Goal: Task Accomplishment & Management: Use online tool/utility

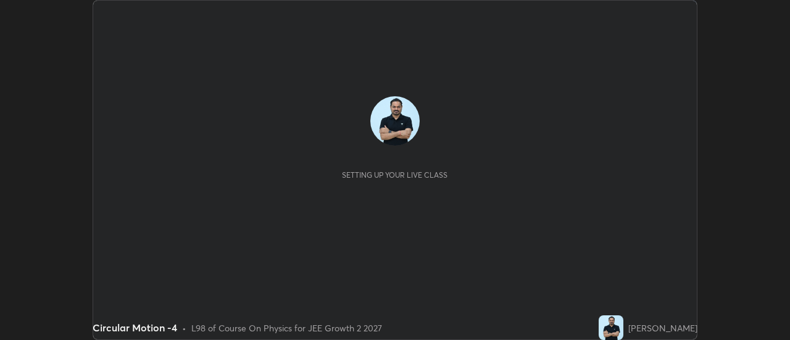
scroll to position [340, 790]
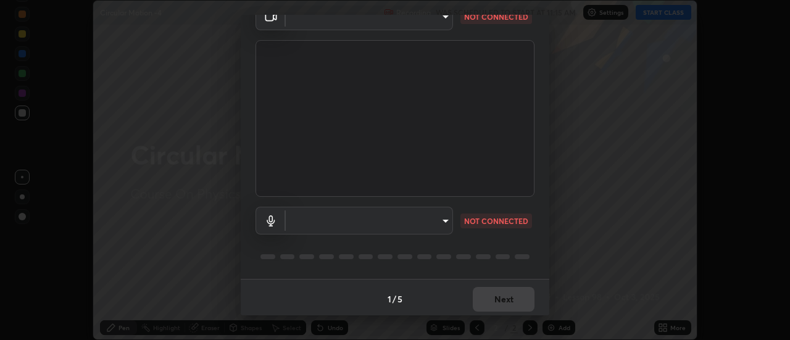
type input "bb472acd43814c493e76e7b6f69679a6546984a9169f098bd099272128ff4822"
type input "communications"
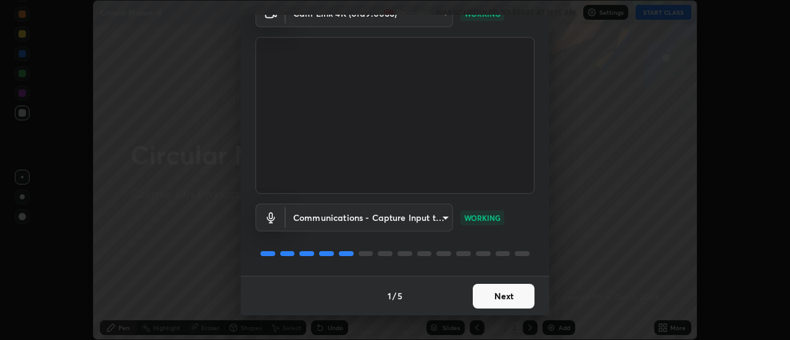
click at [515, 297] on button "Next" at bounding box center [504, 296] width 62 height 25
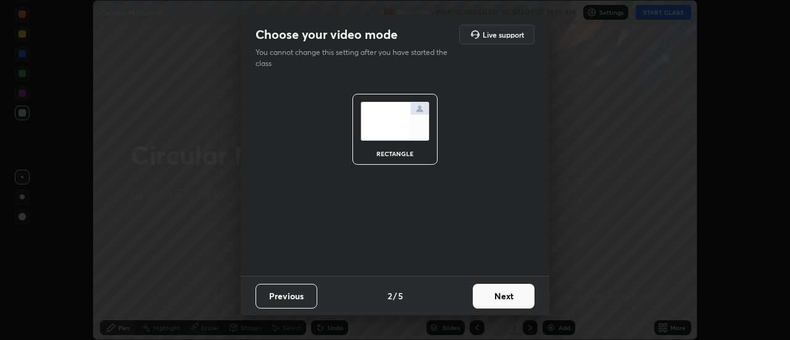
scroll to position [0, 0]
click at [516, 298] on button "Next" at bounding box center [504, 296] width 62 height 25
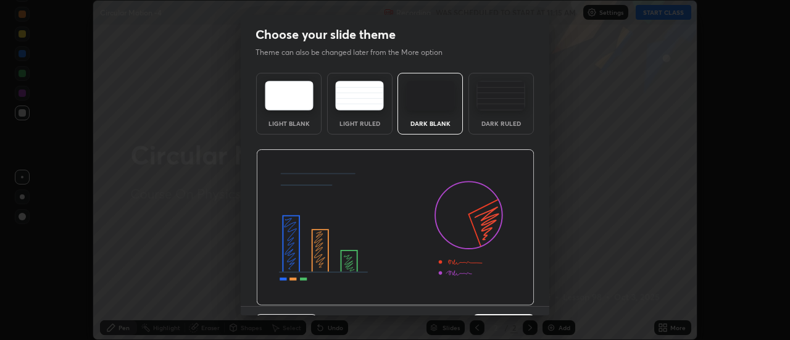
click at [516, 301] on img at bounding box center [395, 227] width 278 height 157
click at [520, 295] on img at bounding box center [395, 227] width 278 height 157
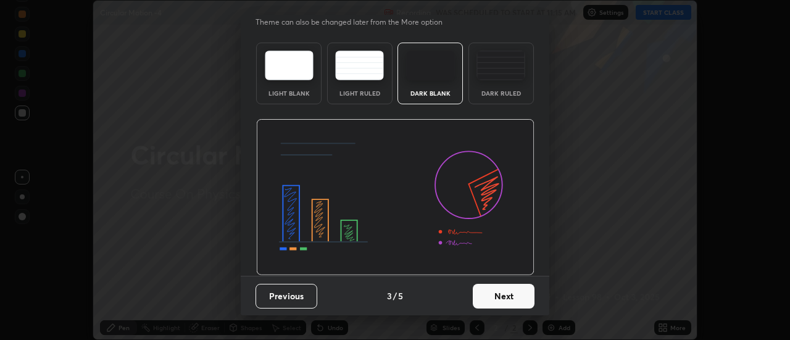
click at [516, 298] on button "Next" at bounding box center [504, 296] width 62 height 25
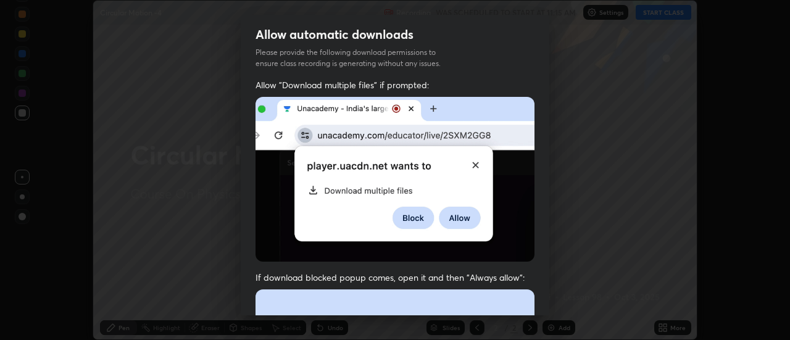
click at [516, 201] on img at bounding box center [395, 179] width 279 height 165
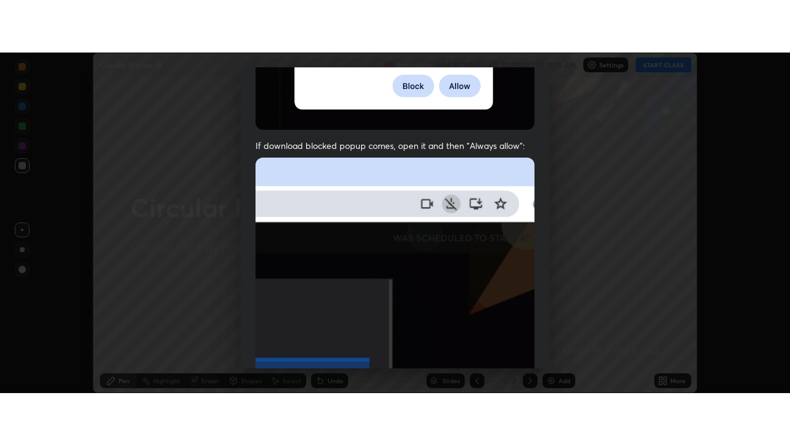
scroll to position [317, 0]
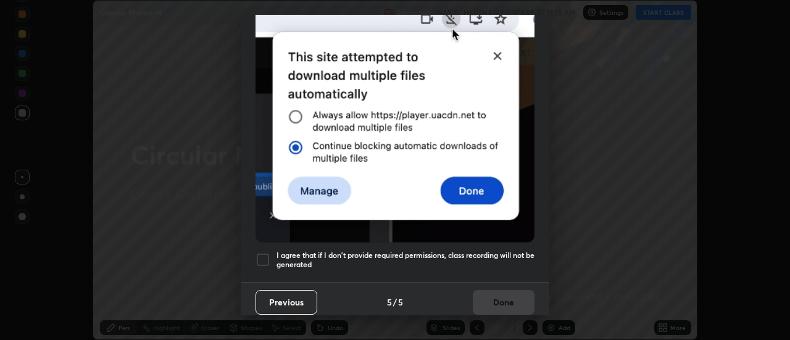
click at [498, 258] on h5 "I agree that if I don't provide required permissions, class recording will not …" at bounding box center [406, 260] width 258 height 19
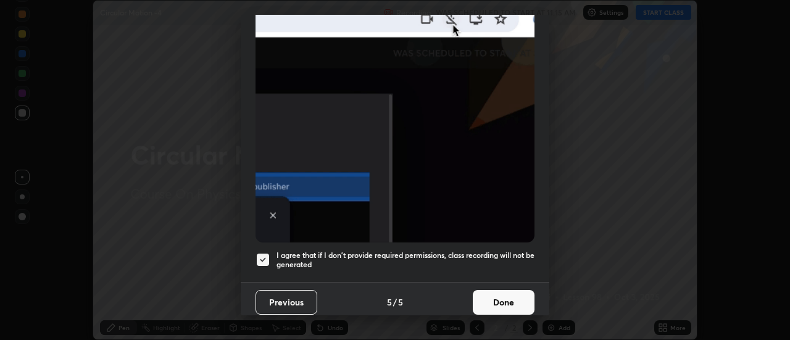
click at [505, 306] on button "Done" at bounding box center [504, 302] width 62 height 25
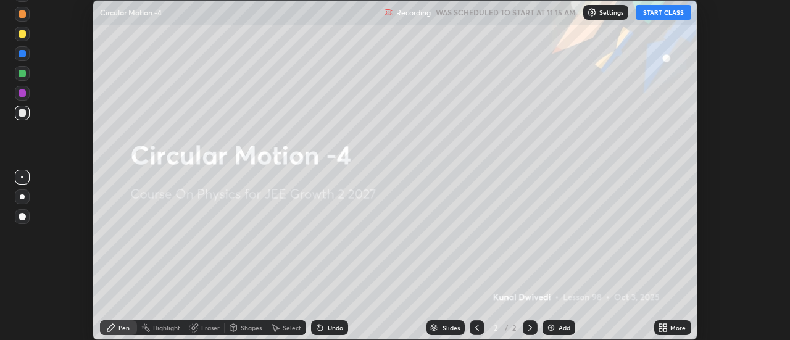
click at [645, 12] on button "START CLASS" at bounding box center [664, 12] width 56 height 15
click at [668, 324] on icon at bounding box center [665, 325] width 3 height 3
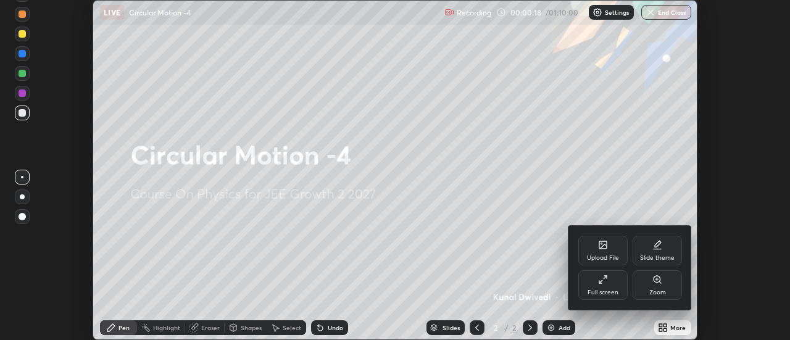
click at [609, 255] on div "Upload File" at bounding box center [603, 258] width 32 height 6
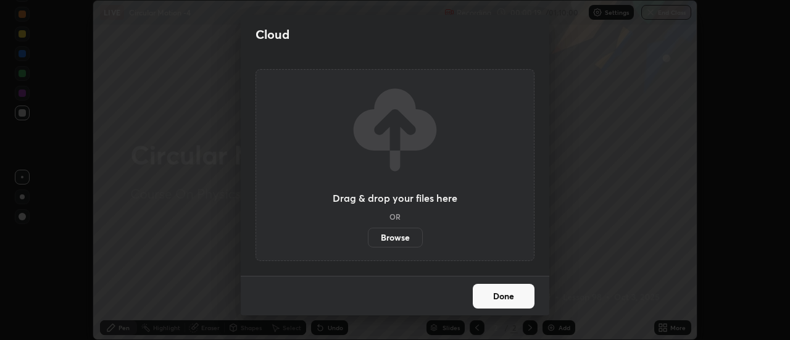
click at [406, 237] on label "Browse" at bounding box center [395, 238] width 55 height 20
click at [368, 237] on input "Browse" at bounding box center [368, 238] width 0 height 20
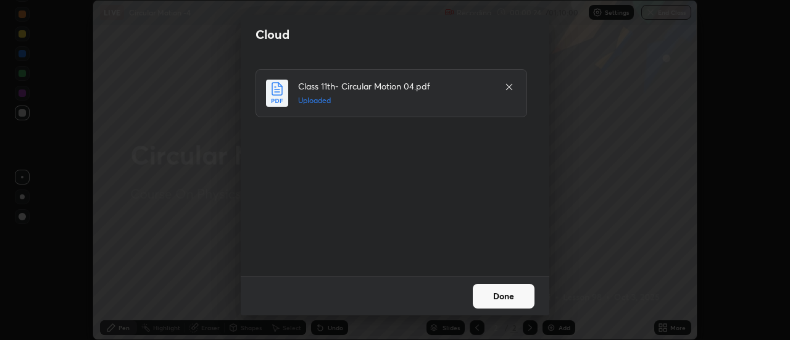
click at [508, 296] on button "Done" at bounding box center [504, 296] width 62 height 25
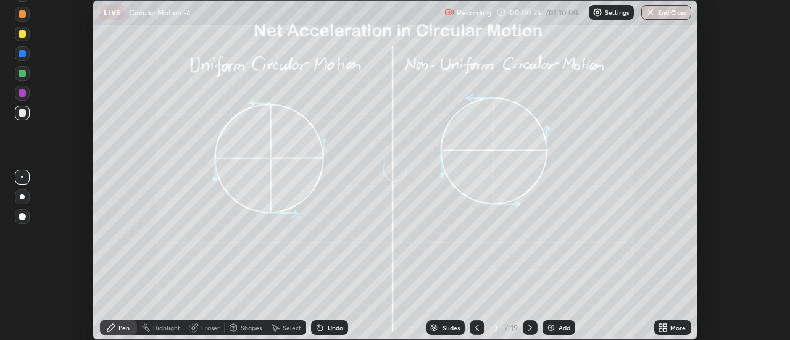
click at [664, 326] on icon at bounding box center [665, 325] width 3 height 3
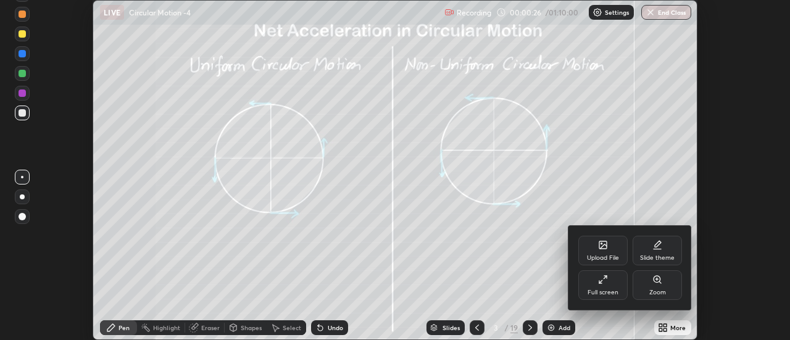
click at [614, 287] on div "Full screen" at bounding box center [603, 285] width 49 height 30
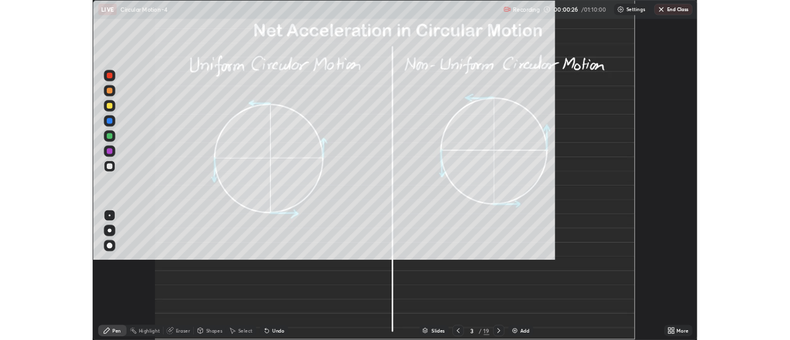
scroll to position [445, 790]
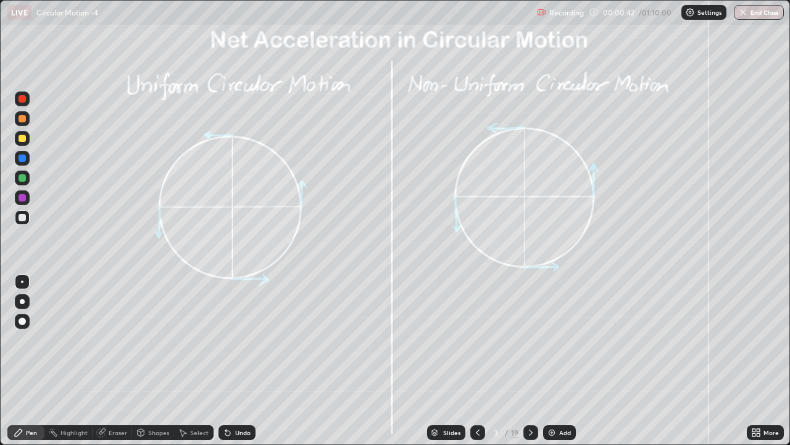
click at [535, 340] on icon at bounding box center [531, 432] width 10 height 10
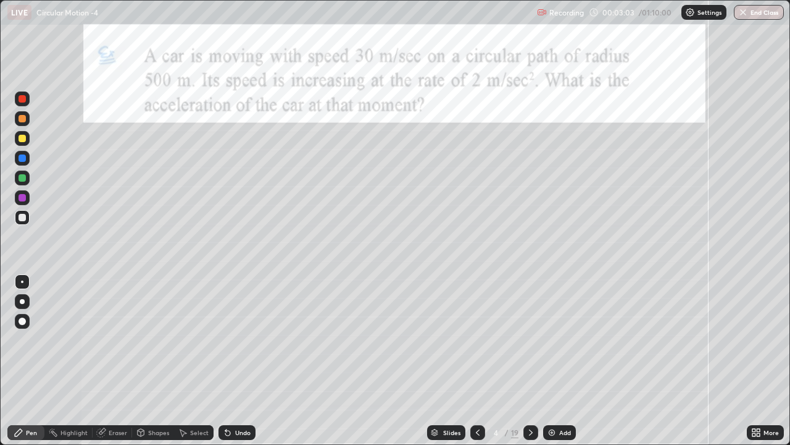
click at [239, 340] on div "Undo" at bounding box center [242, 432] width 15 height 6
click at [25, 161] on div at bounding box center [22, 157] width 7 height 7
click at [23, 139] on div at bounding box center [22, 138] width 7 height 7
click at [17, 218] on div at bounding box center [22, 217] width 15 height 15
click at [22, 162] on div at bounding box center [22, 158] width 15 height 15
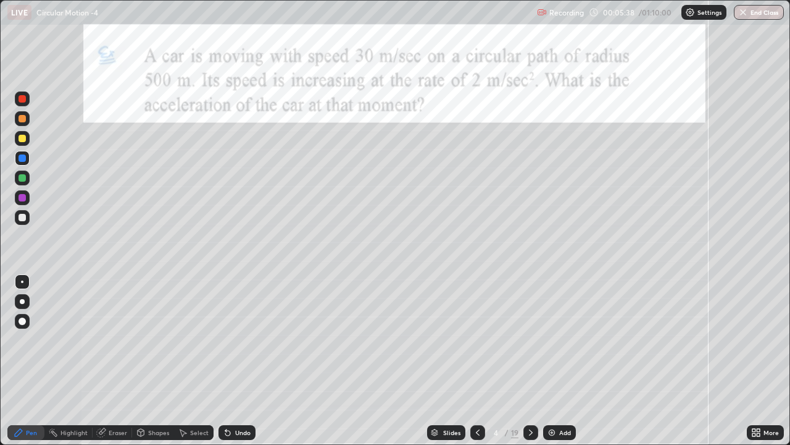
click at [23, 140] on div at bounding box center [22, 138] width 7 height 7
click at [524, 340] on div at bounding box center [531, 432] width 15 height 15
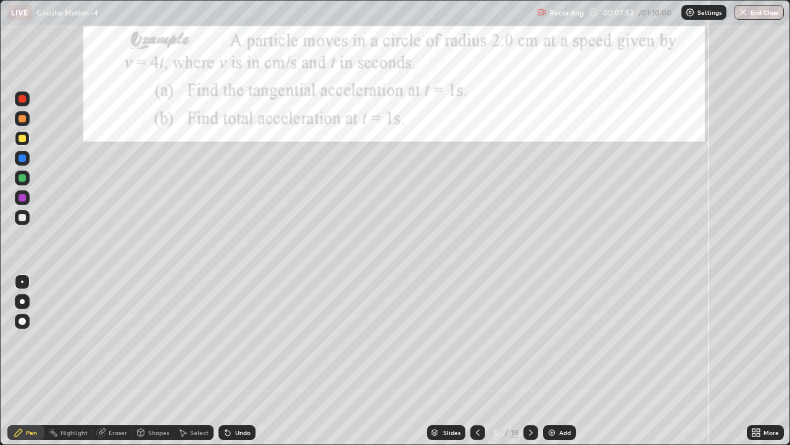
click at [22, 178] on div at bounding box center [22, 177] width 7 height 7
click at [23, 158] on div at bounding box center [22, 157] width 7 height 7
click at [24, 216] on div at bounding box center [22, 217] width 7 height 7
click at [25, 155] on div at bounding box center [22, 157] width 7 height 7
click at [21, 217] on div at bounding box center [22, 217] width 7 height 7
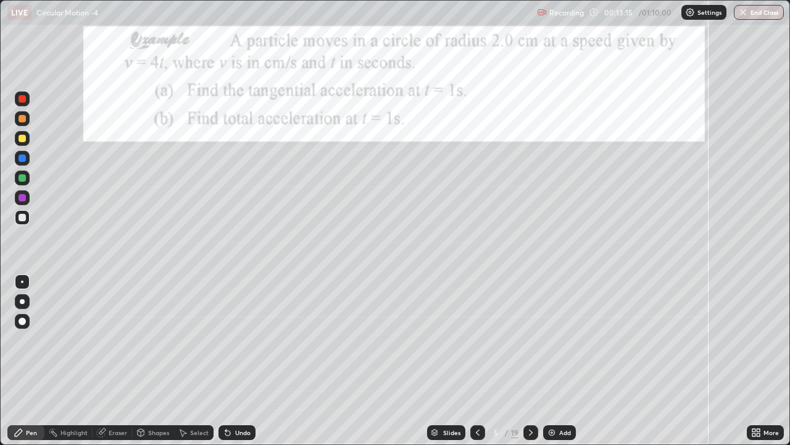
click at [530, 340] on icon at bounding box center [531, 432] width 10 height 10
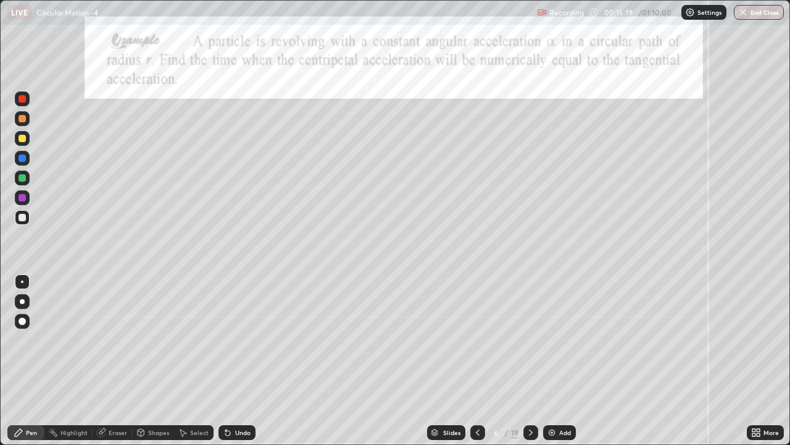
click at [22, 140] on div at bounding box center [22, 138] width 7 height 7
click at [241, 340] on div "Undo" at bounding box center [237, 432] width 37 height 15
click at [241, 340] on div "Undo" at bounding box center [242, 432] width 15 height 6
click at [240, 340] on div "Undo" at bounding box center [237, 432] width 37 height 15
click at [243, 340] on div "Undo" at bounding box center [242, 432] width 15 height 6
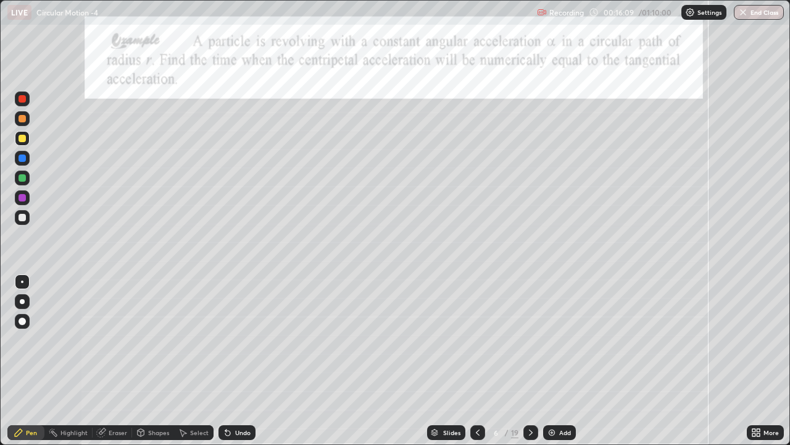
click at [226, 340] on icon at bounding box center [227, 432] width 5 height 5
click at [228, 340] on div "Undo" at bounding box center [237, 432] width 37 height 15
click at [230, 340] on div "Undo" at bounding box center [237, 432] width 37 height 15
click at [230, 340] on icon at bounding box center [228, 432] width 10 height 10
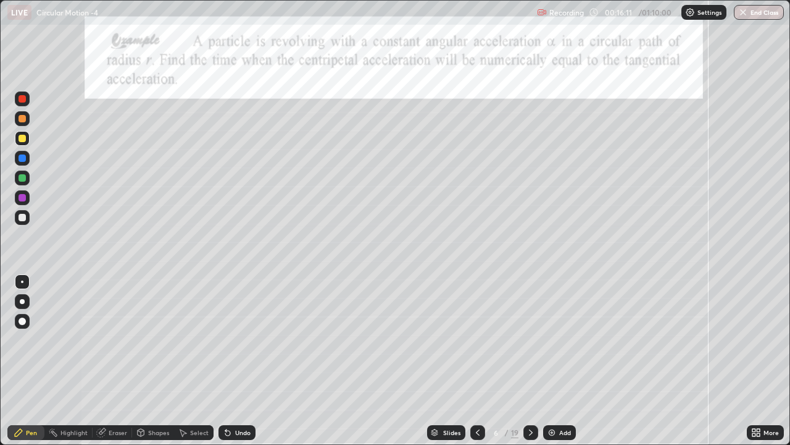
click at [230, 340] on div "Undo" at bounding box center [237, 432] width 37 height 15
click at [232, 340] on div "Undo" at bounding box center [237, 432] width 37 height 15
click at [529, 340] on icon at bounding box center [531, 432] width 10 height 10
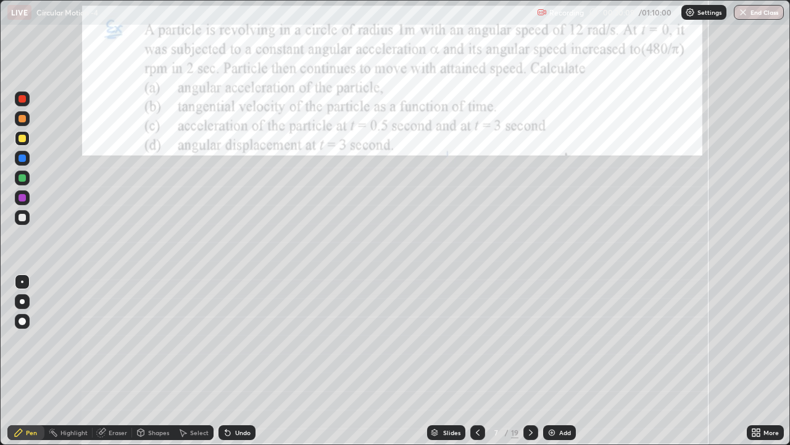
click at [22, 159] on div at bounding box center [22, 157] width 7 height 7
click at [20, 140] on div at bounding box center [22, 138] width 7 height 7
click at [119, 340] on div "Eraser" at bounding box center [118, 432] width 19 height 6
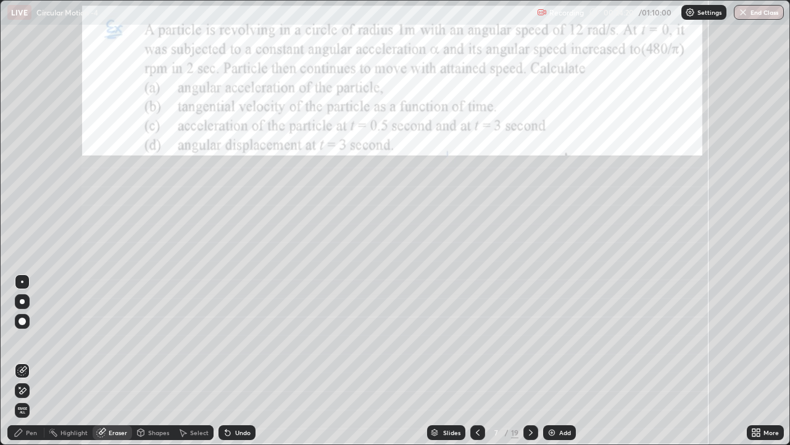
click at [28, 340] on div "Pen" at bounding box center [31, 432] width 11 height 6
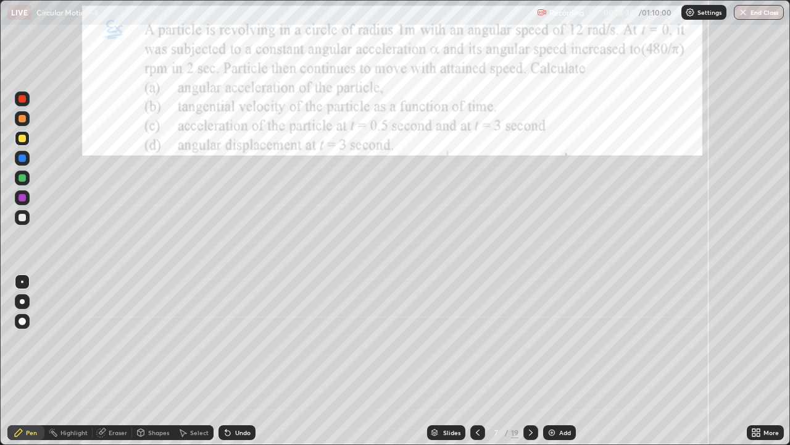
click at [19, 220] on div at bounding box center [22, 217] width 15 height 15
click at [25, 159] on div at bounding box center [22, 157] width 7 height 7
click at [23, 219] on div at bounding box center [22, 217] width 7 height 7
click at [25, 160] on div at bounding box center [22, 157] width 7 height 7
click at [553, 340] on img at bounding box center [552, 432] width 10 height 10
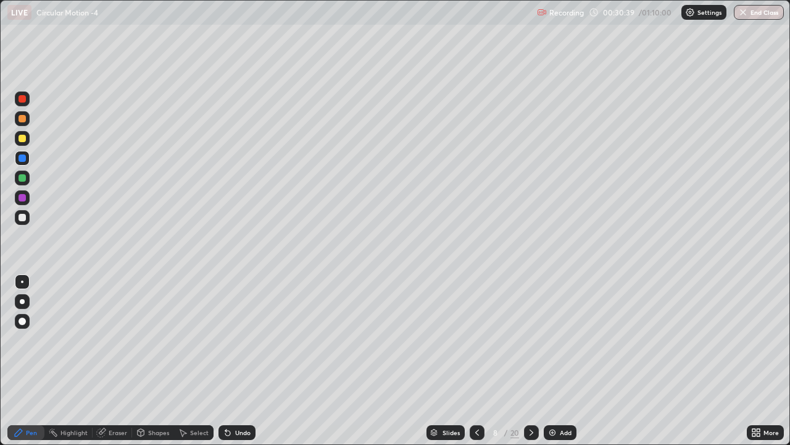
click at [22, 139] on div at bounding box center [22, 138] width 7 height 7
click at [231, 340] on icon at bounding box center [228, 432] width 10 height 10
click at [226, 340] on icon at bounding box center [227, 432] width 5 height 5
click at [228, 340] on div "Undo" at bounding box center [237, 432] width 37 height 15
click at [231, 340] on icon at bounding box center [228, 432] width 10 height 10
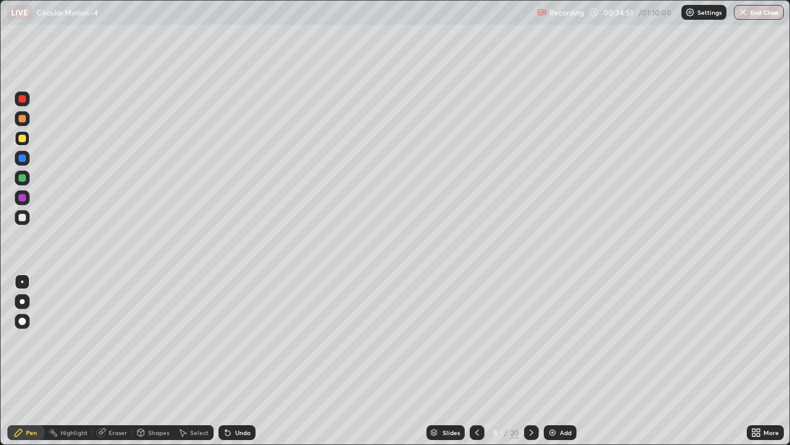
click at [231, 340] on div "Undo" at bounding box center [237, 432] width 37 height 15
click at [230, 340] on icon at bounding box center [228, 432] width 10 height 10
click at [226, 340] on icon at bounding box center [227, 432] width 5 height 5
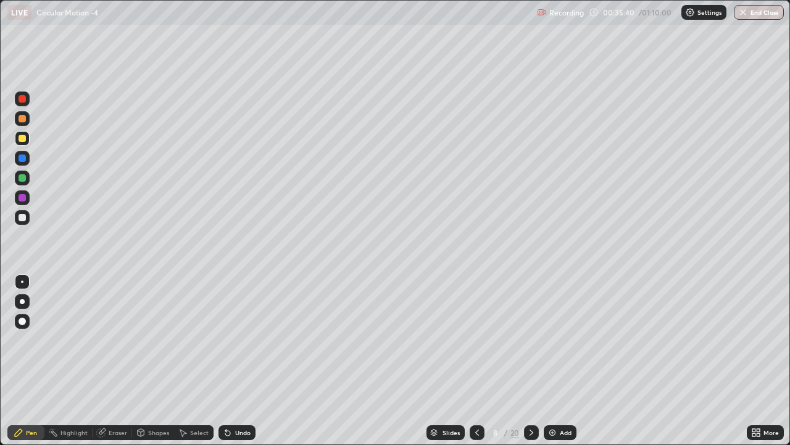
click at [525, 340] on div at bounding box center [531, 432] width 15 height 15
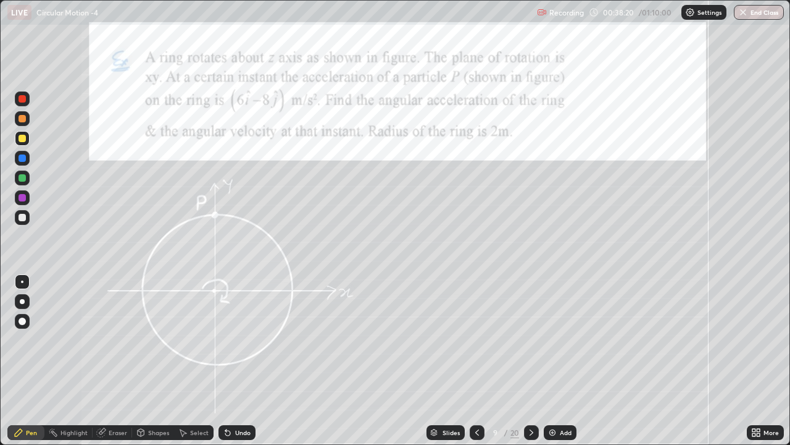
click at [23, 141] on div at bounding box center [22, 138] width 7 height 7
click at [21, 198] on div at bounding box center [22, 197] width 7 height 7
click at [23, 159] on div at bounding box center [22, 157] width 7 height 7
click at [24, 178] on div at bounding box center [22, 177] width 7 height 7
click at [21, 141] on div at bounding box center [22, 138] width 7 height 7
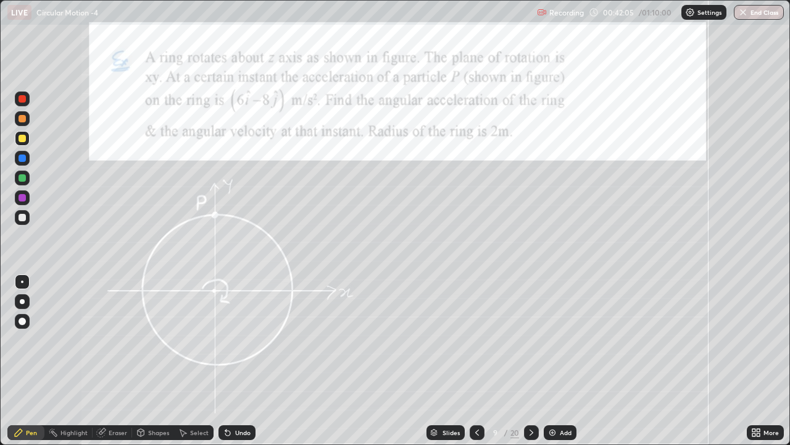
click at [20, 178] on div at bounding box center [22, 177] width 7 height 7
click at [23, 217] on div at bounding box center [22, 217] width 7 height 7
click at [527, 340] on icon at bounding box center [532, 432] width 10 height 10
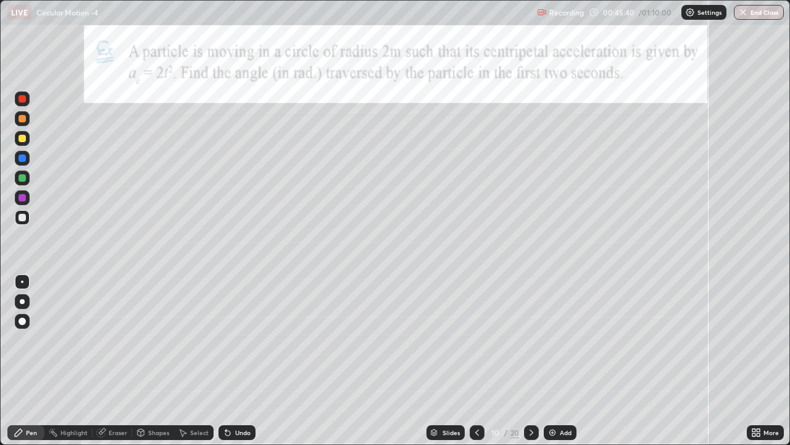
click at [20, 144] on div at bounding box center [22, 138] width 15 height 15
click at [530, 340] on icon at bounding box center [532, 432] width 10 height 10
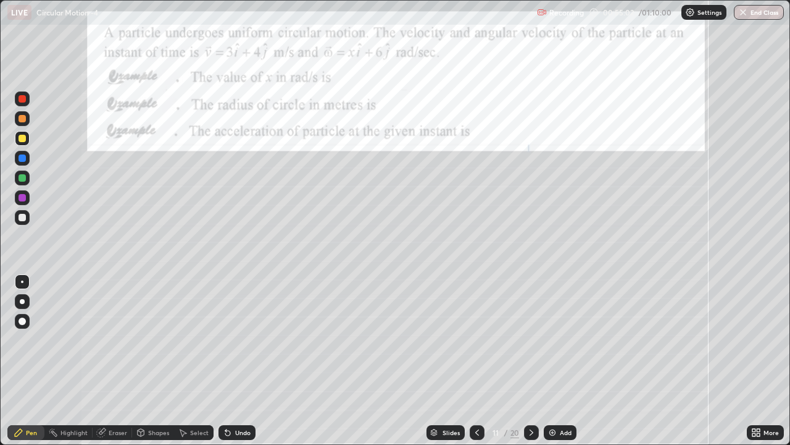
click at [241, 340] on div "Undo" at bounding box center [242, 432] width 15 height 6
click at [529, 340] on icon at bounding box center [532, 432] width 10 height 10
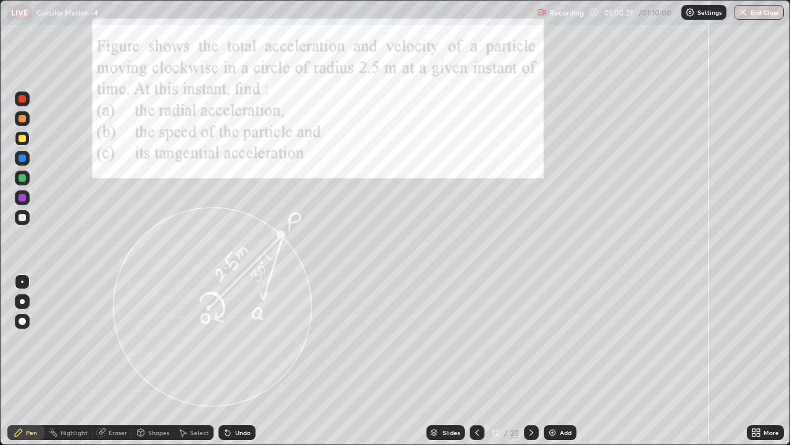
click at [20, 156] on div at bounding box center [22, 157] width 7 height 7
click at [21, 120] on div at bounding box center [22, 118] width 7 height 7
click at [233, 340] on div "Undo" at bounding box center [237, 432] width 37 height 15
click at [234, 340] on div "Undo" at bounding box center [237, 432] width 37 height 15
click at [236, 340] on div "Undo" at bounding box center [237, 432] width 37 height 15
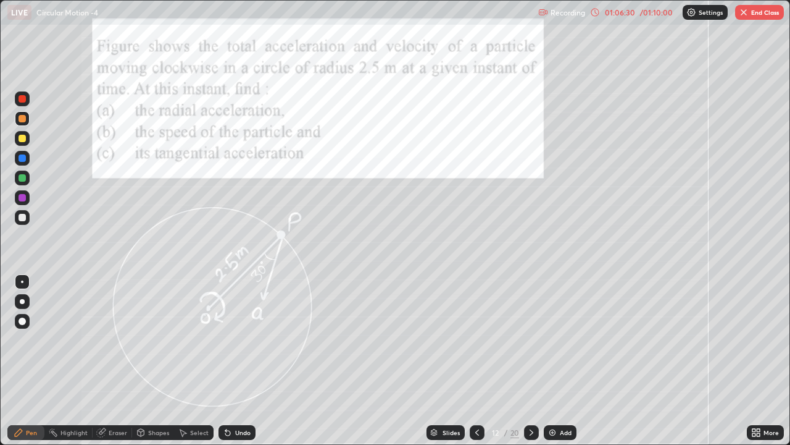
click at [753, 19] on button "End Class" at bounding box center [759, 12] width 49 height 15
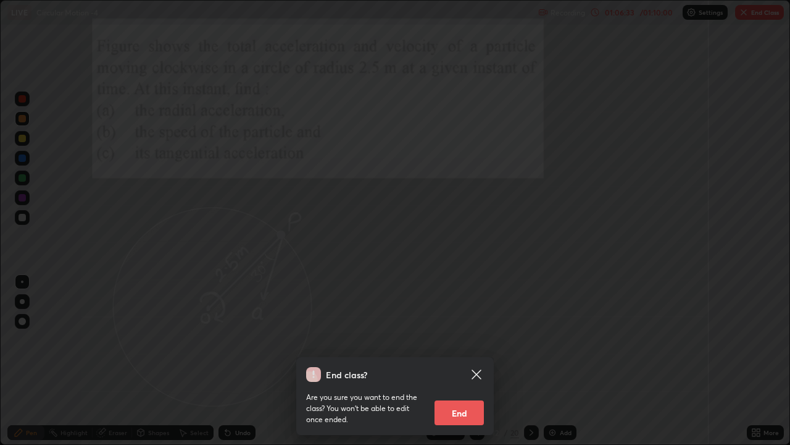
click at [458, 340] on button "End" at bounding box center [459, 412] width 49 height 25
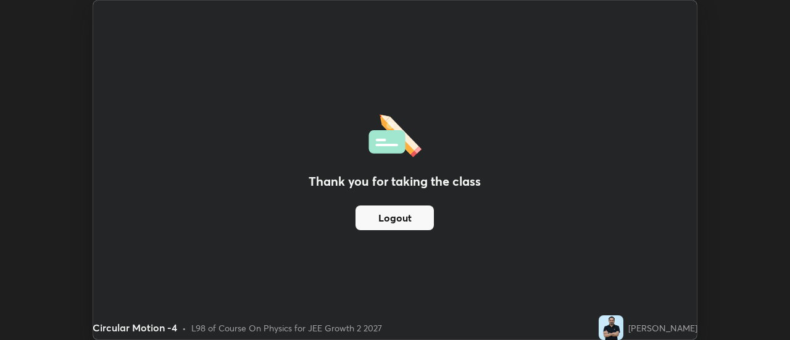
scroll to position [61410, 60960]
